Goal: Information Seeking & Learning: Understand process/instructions

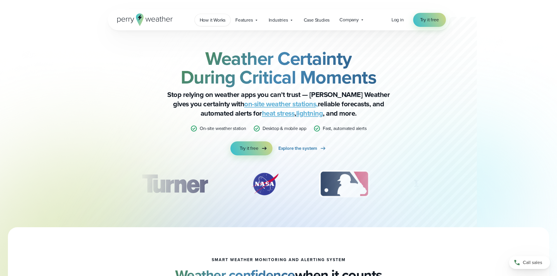
click at [208, 23] on span "How it Works" at bounding box center [213, 20] width 26 height 7
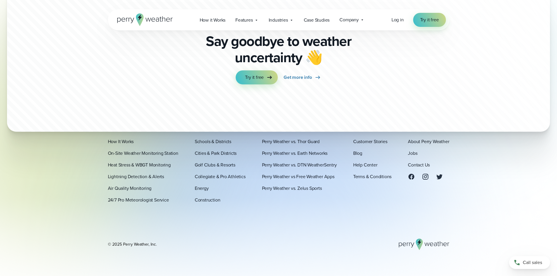
scroll to position [1610, 0]
